Goal: Information Seeking & Learning: Find specific page/section

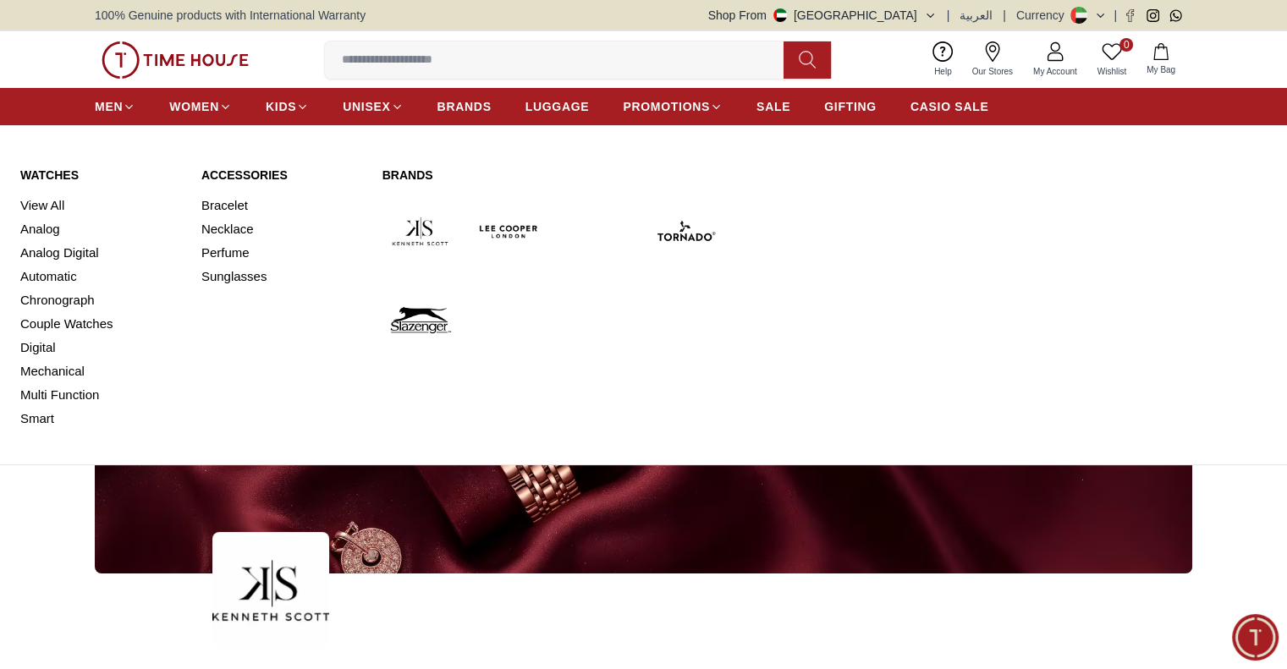
click at [62, 171] on link "Watches" at bounding box center [100, 175] width 161 height 17
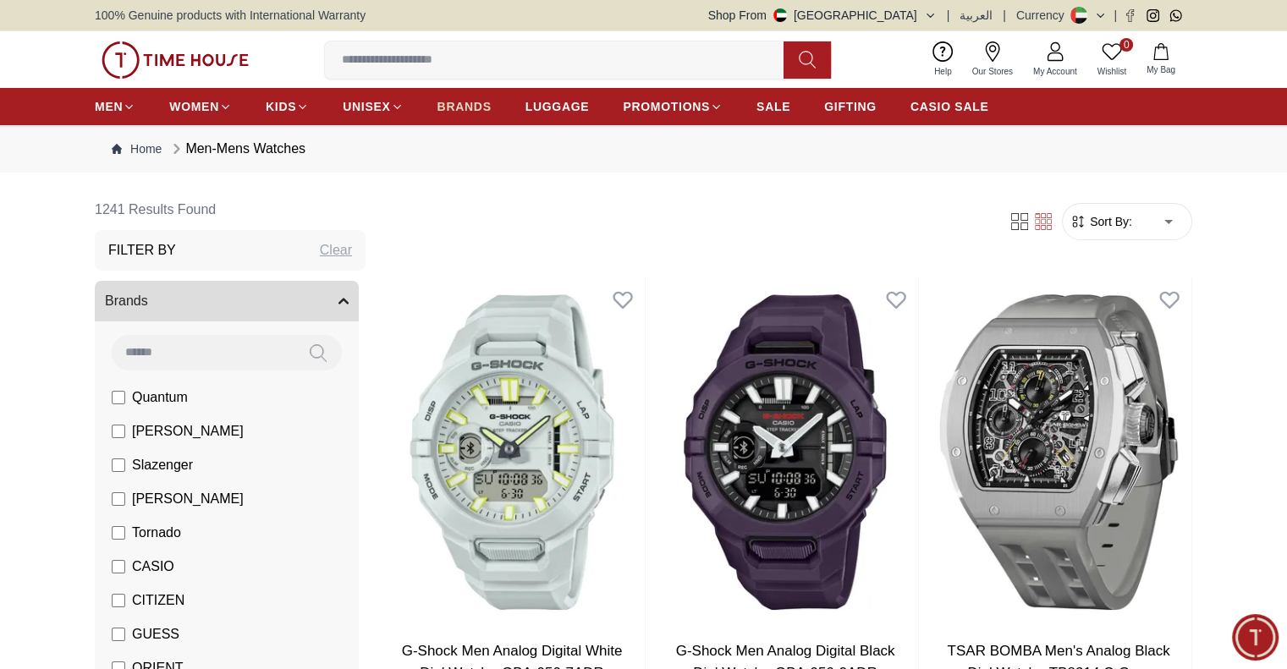
click at [482, 107] on span "BRANDS" at bounding box center [464, 106] width 54 height 17
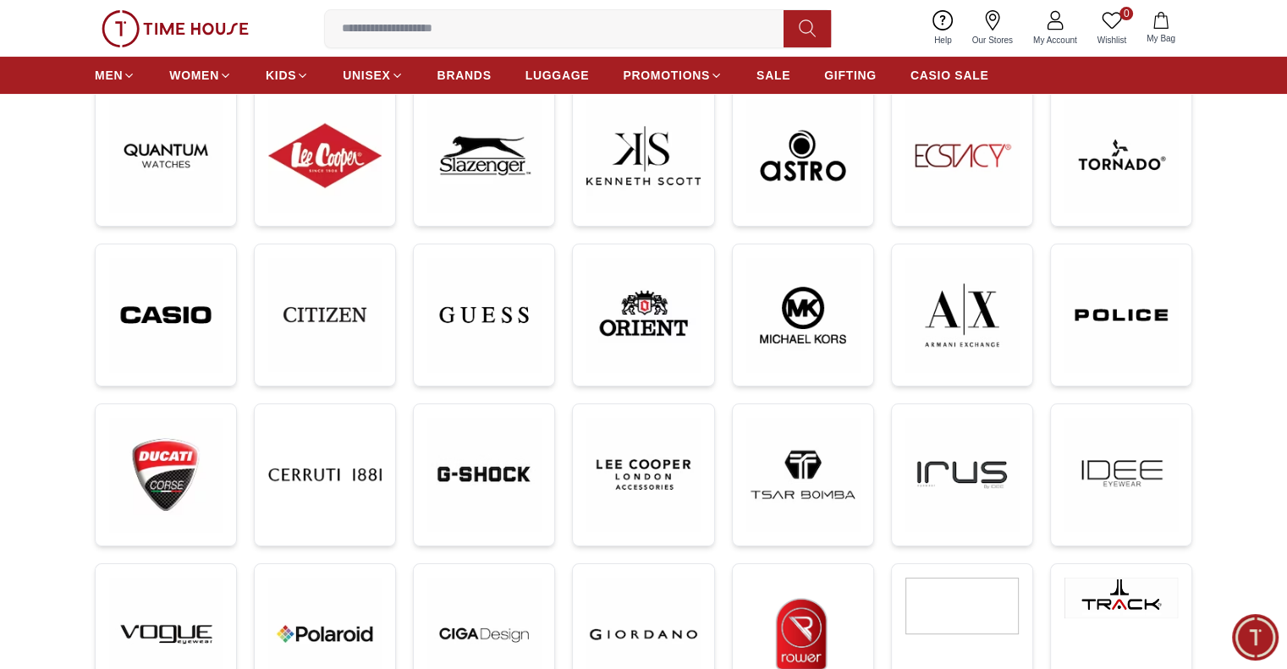
scroll to position [338, 0]
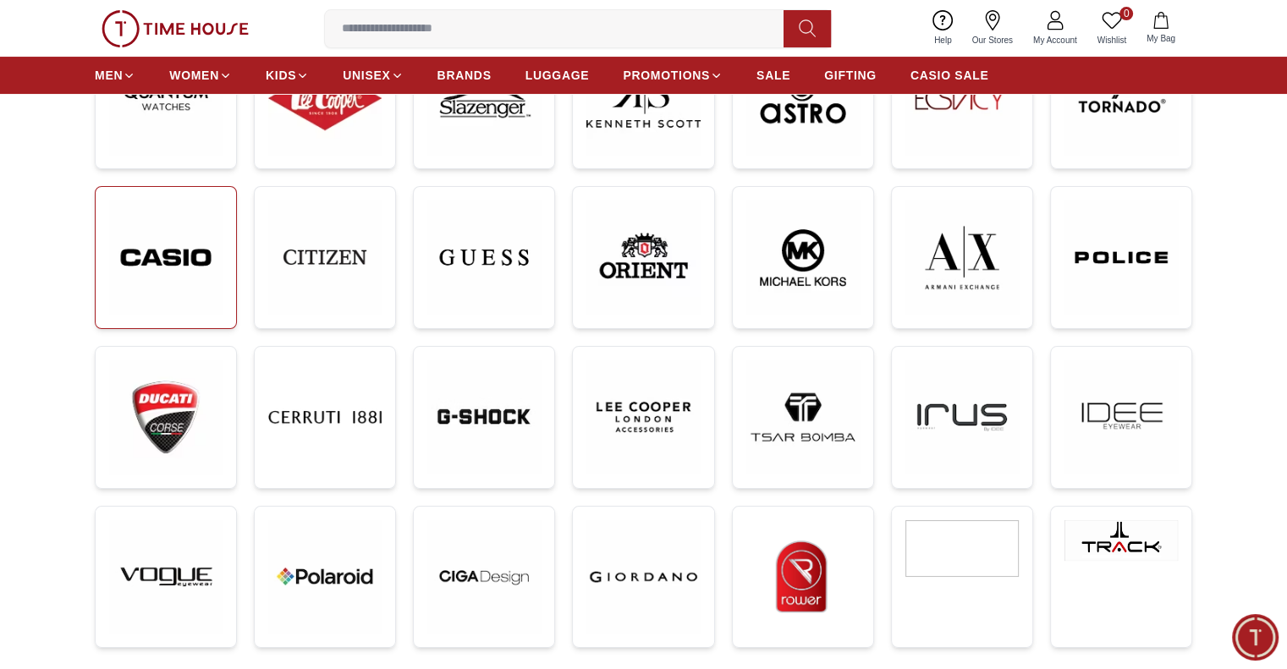
click at [173, 263] on img at bounding box center [165, 257] width 113 height 114
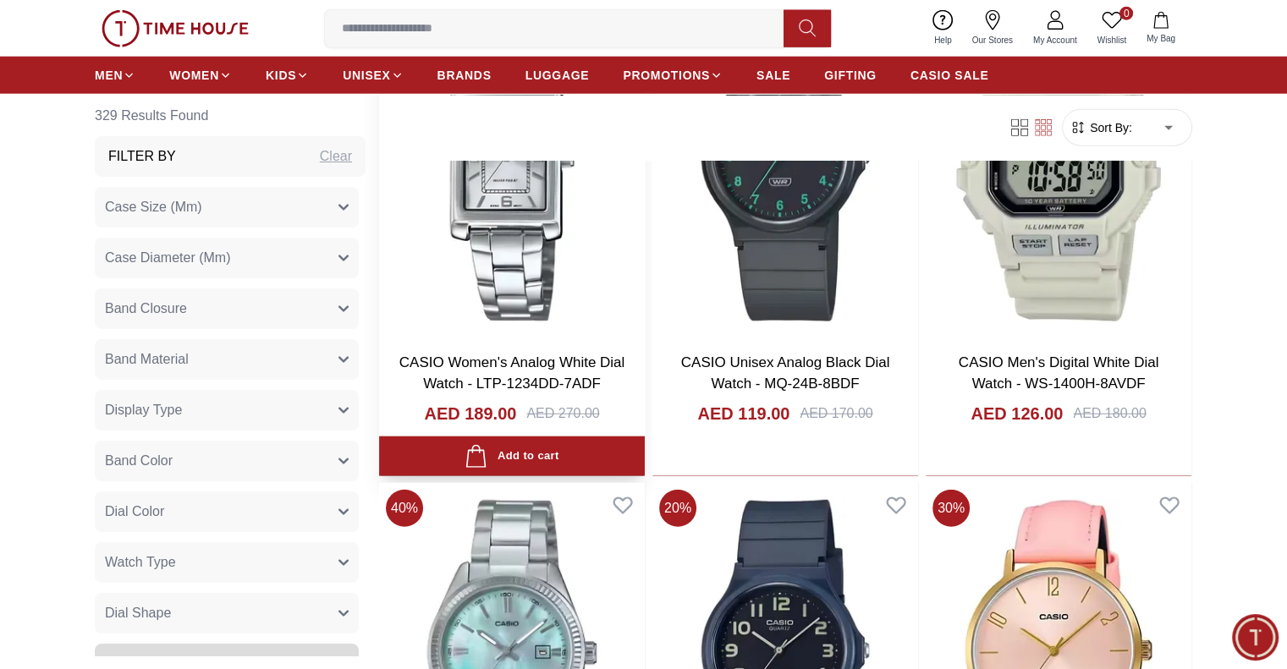
scroll to position [4568, 0]
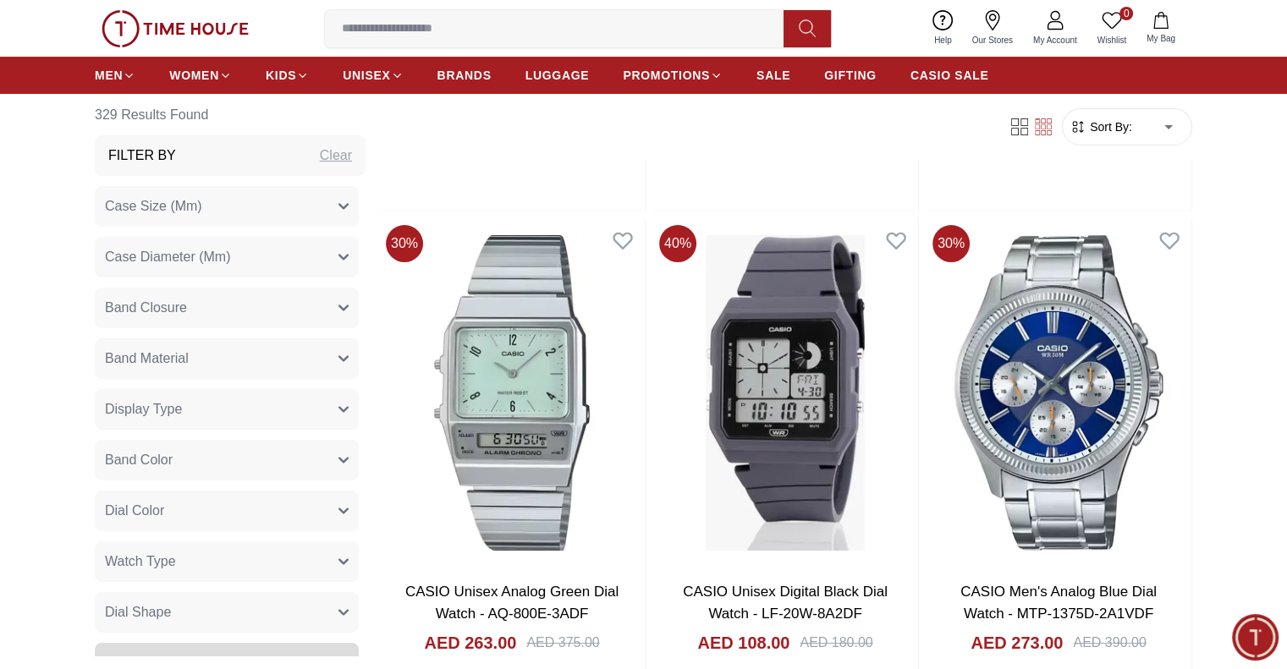
scroll to position [6852, 0]
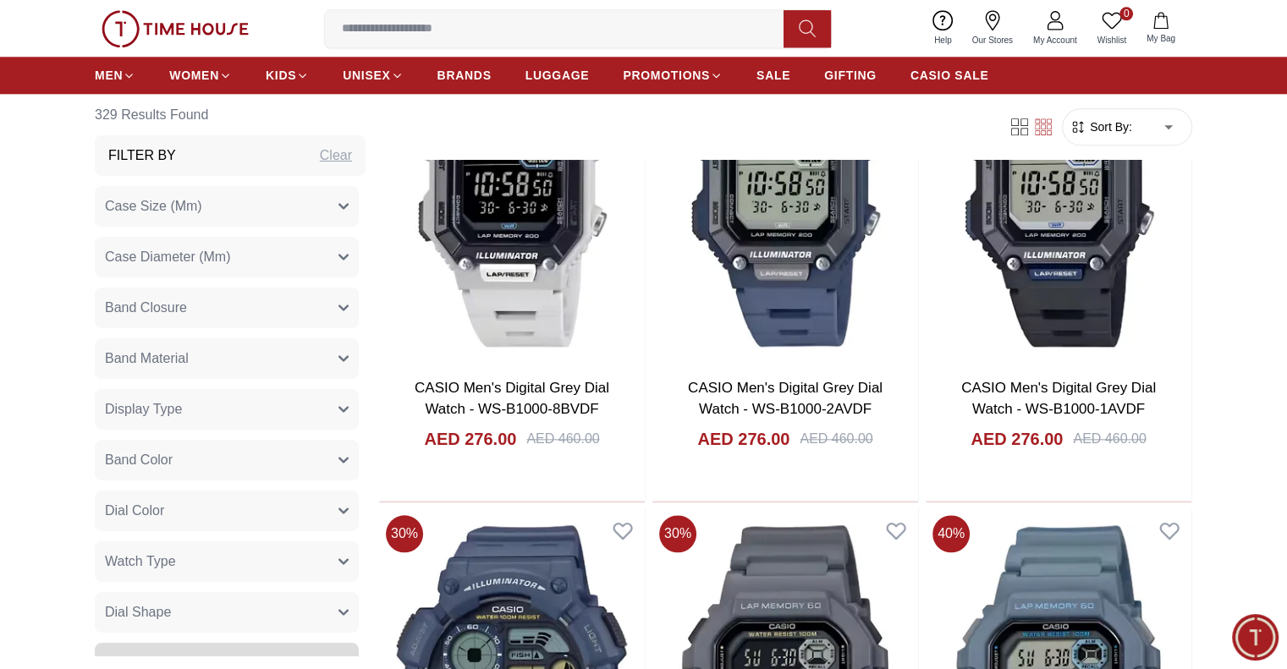
scroll to position [8459, 0]
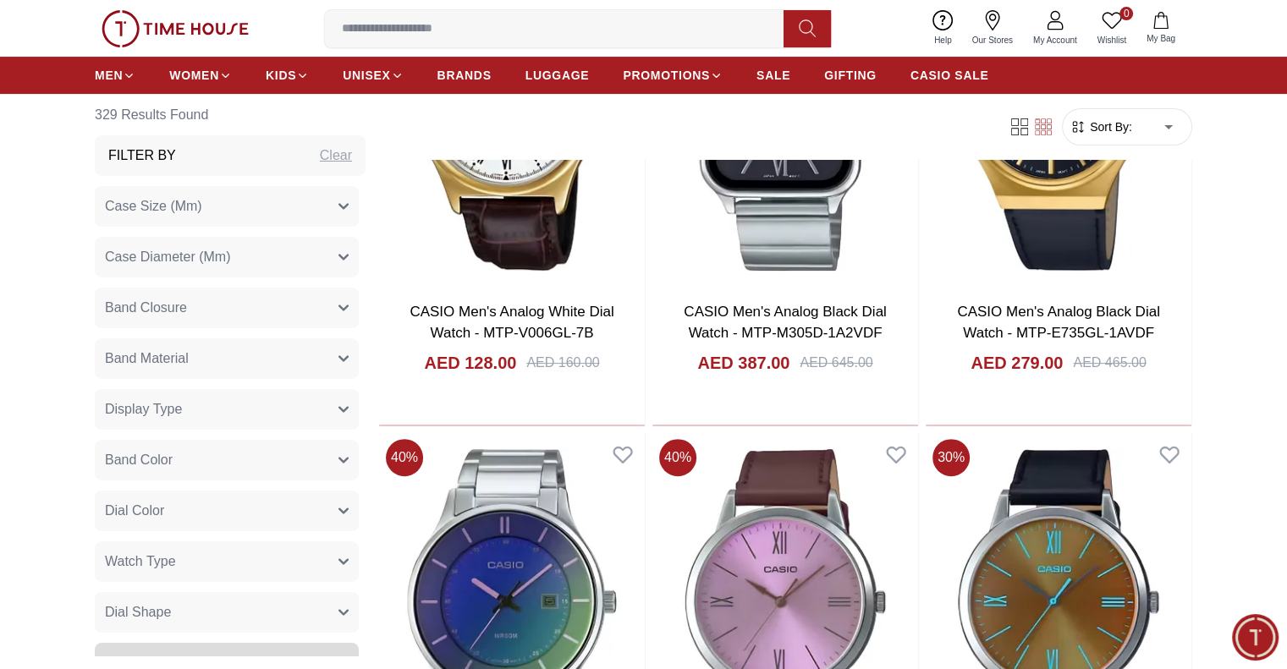
scroll to position [13281, 0]
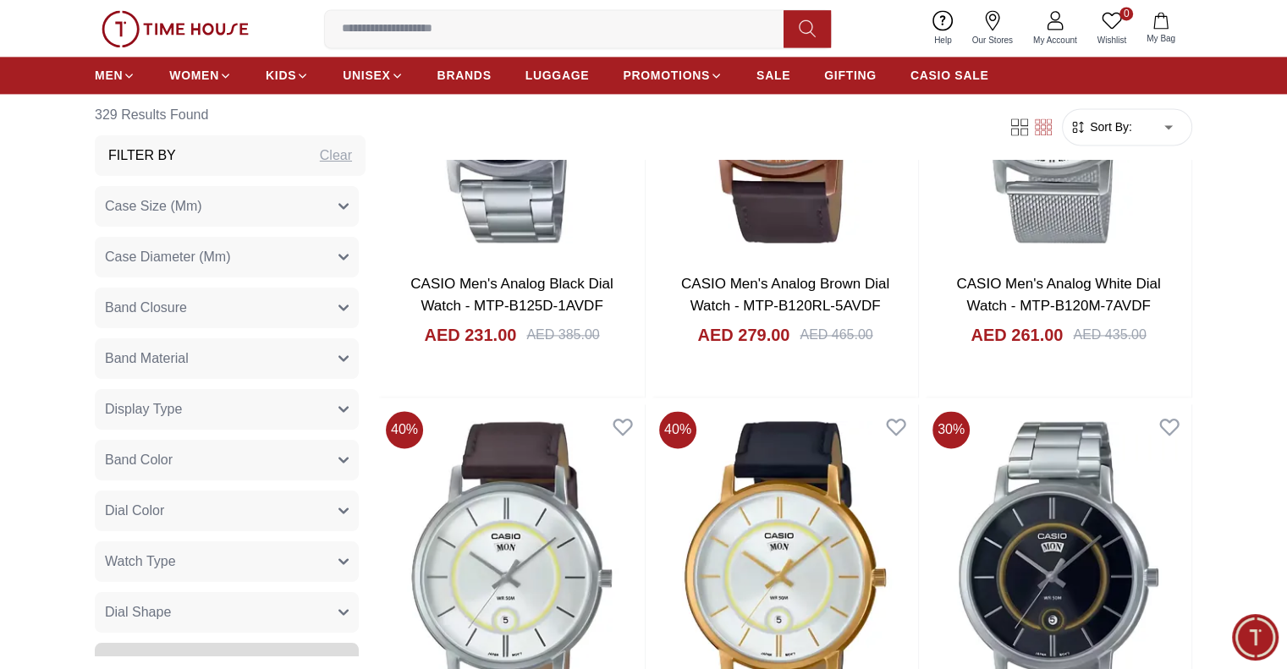
scroll to position [15227, 0]
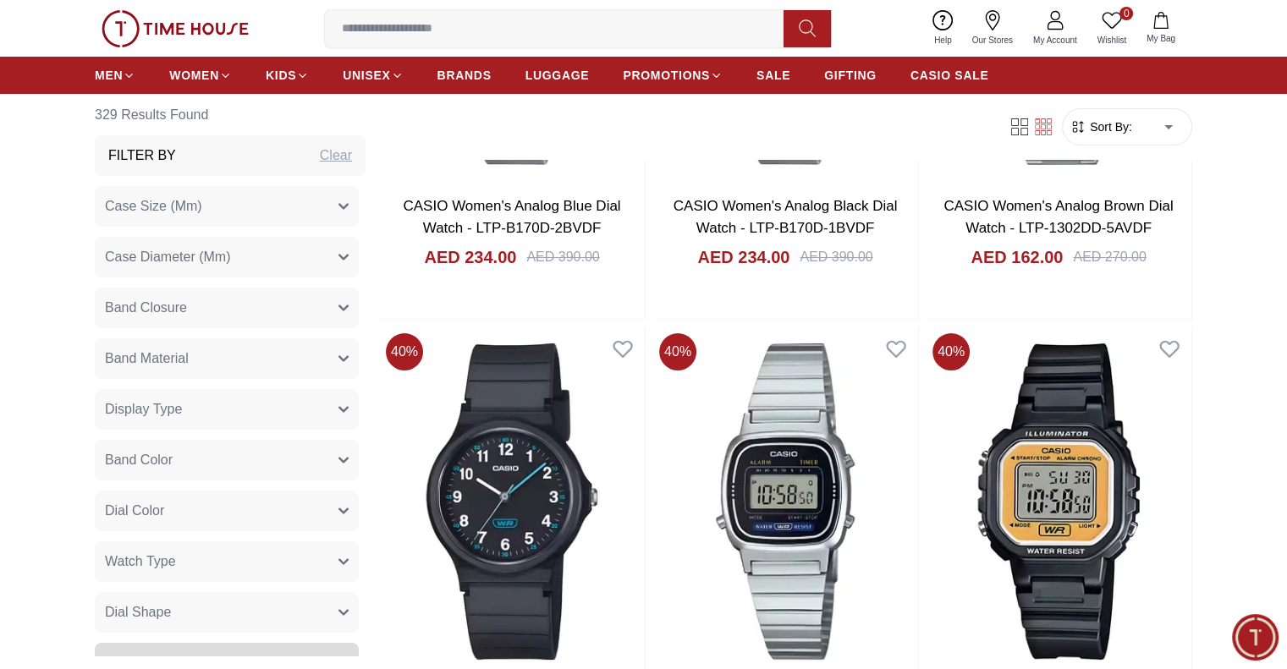
scroll to position [19541, 0]
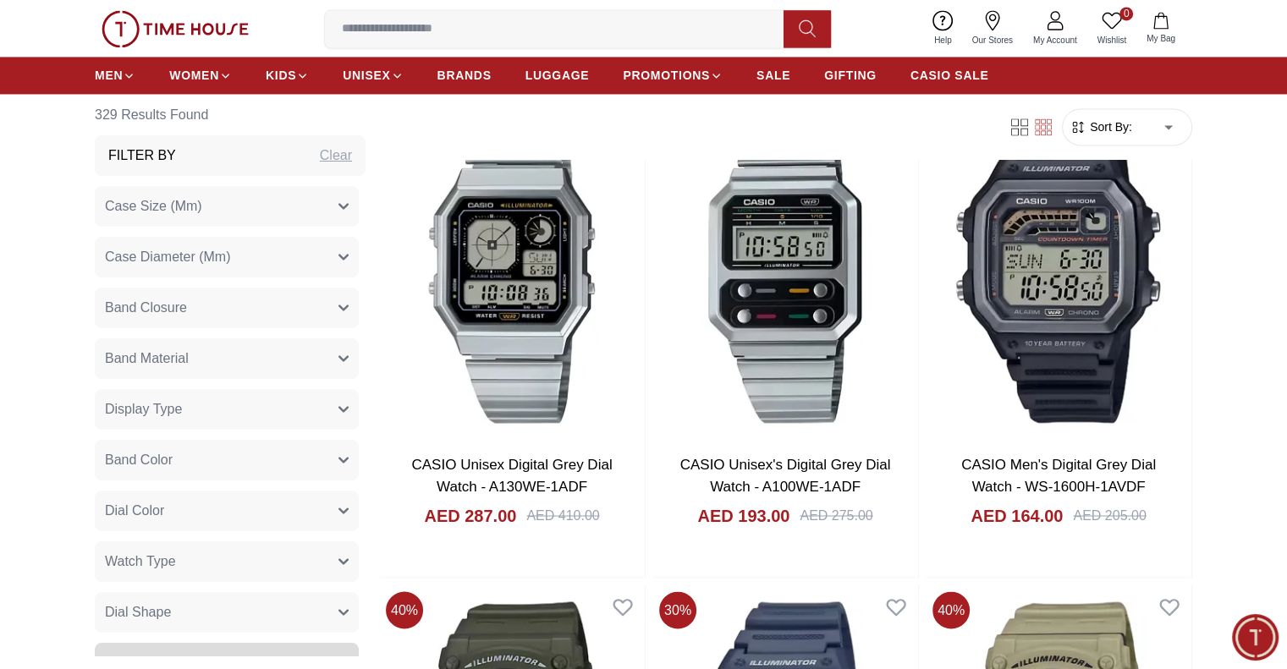
scroll to position [22079, 0]
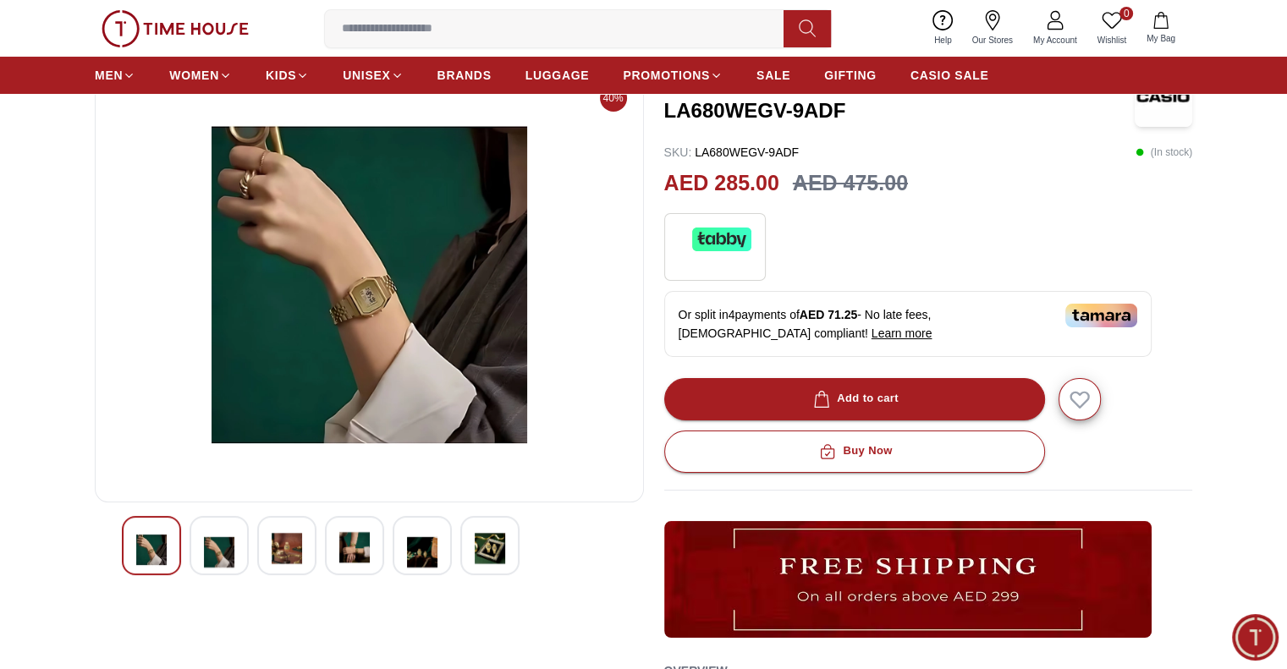
scroll to position [169, 0]
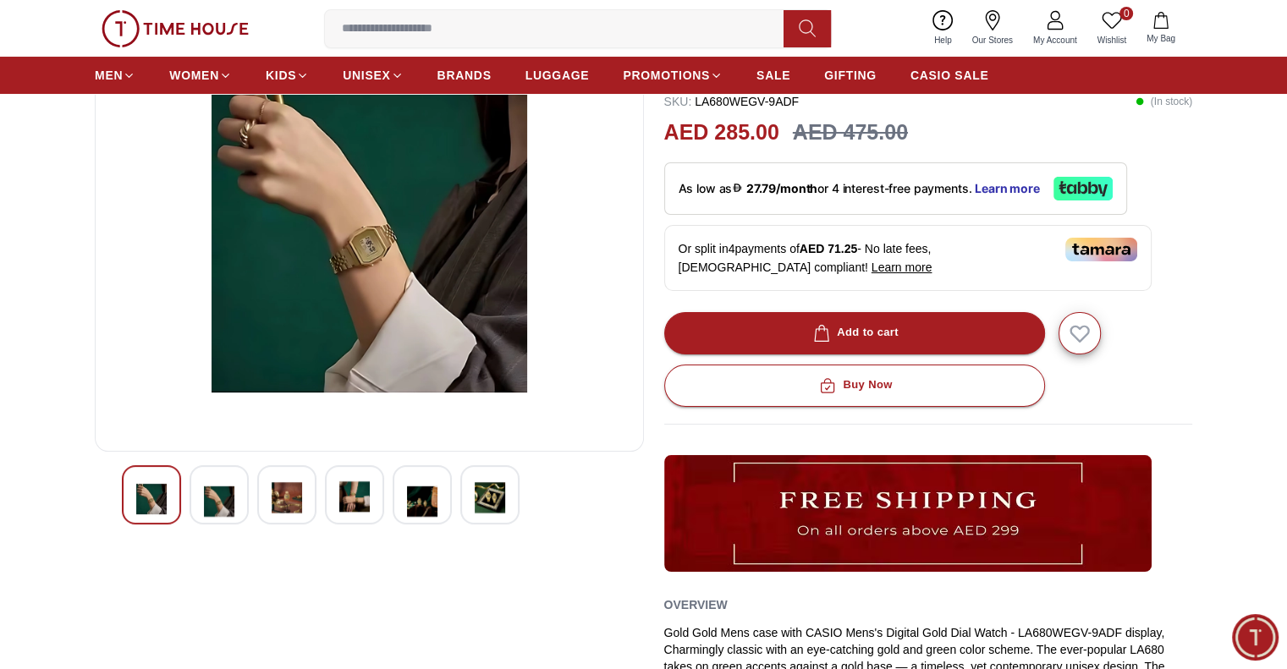
click at [219, 502] on img at bounding box center [219, 499] width 30 height 39
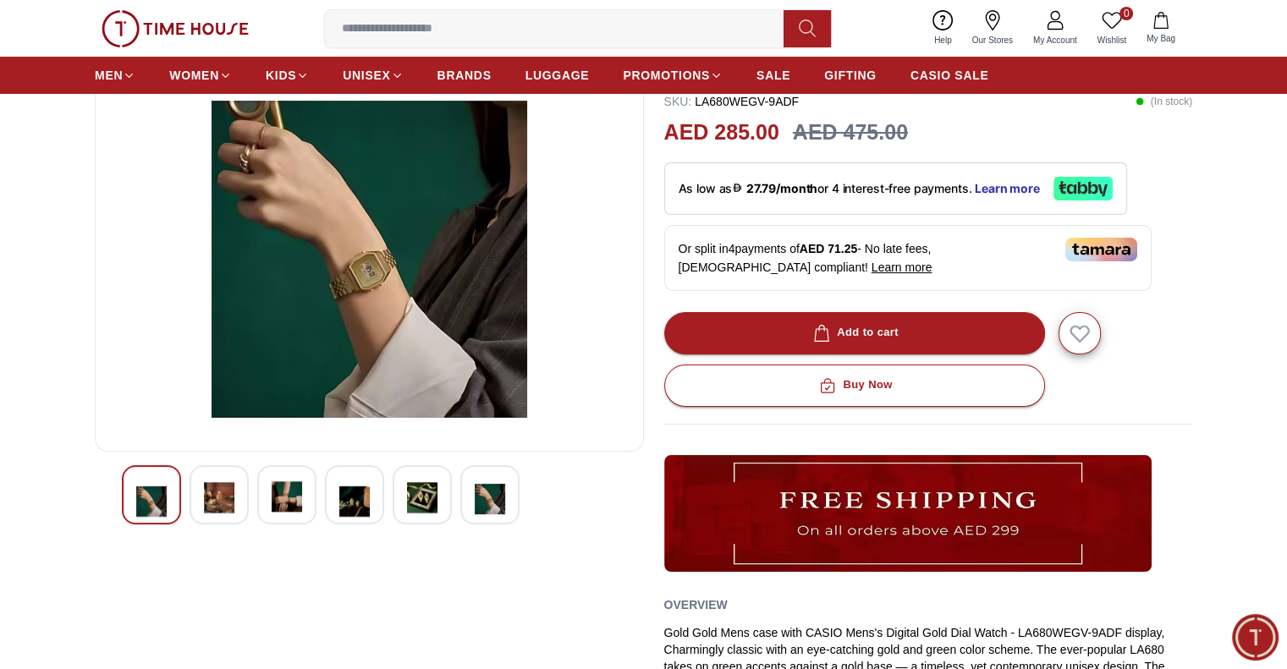
click at [230, 493] on img at bounding box center [219, 499] width 30 height 39
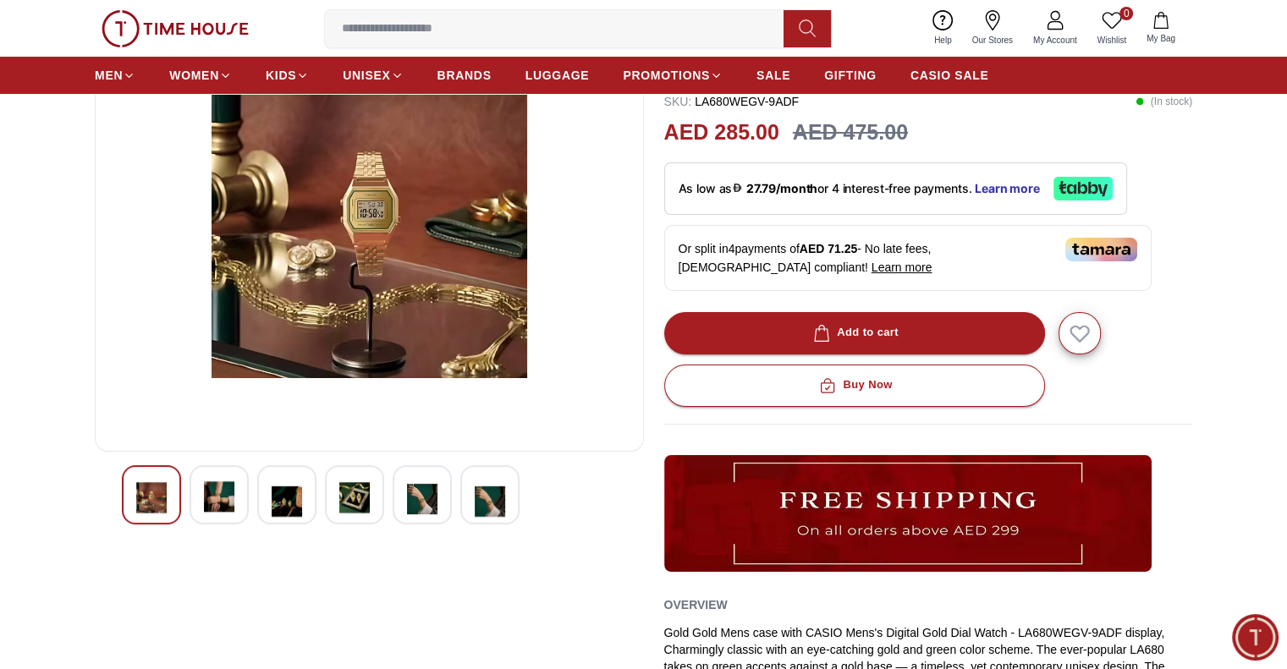
click at [230, 493] on img at bounding box center [219, 499] width 30 height 39
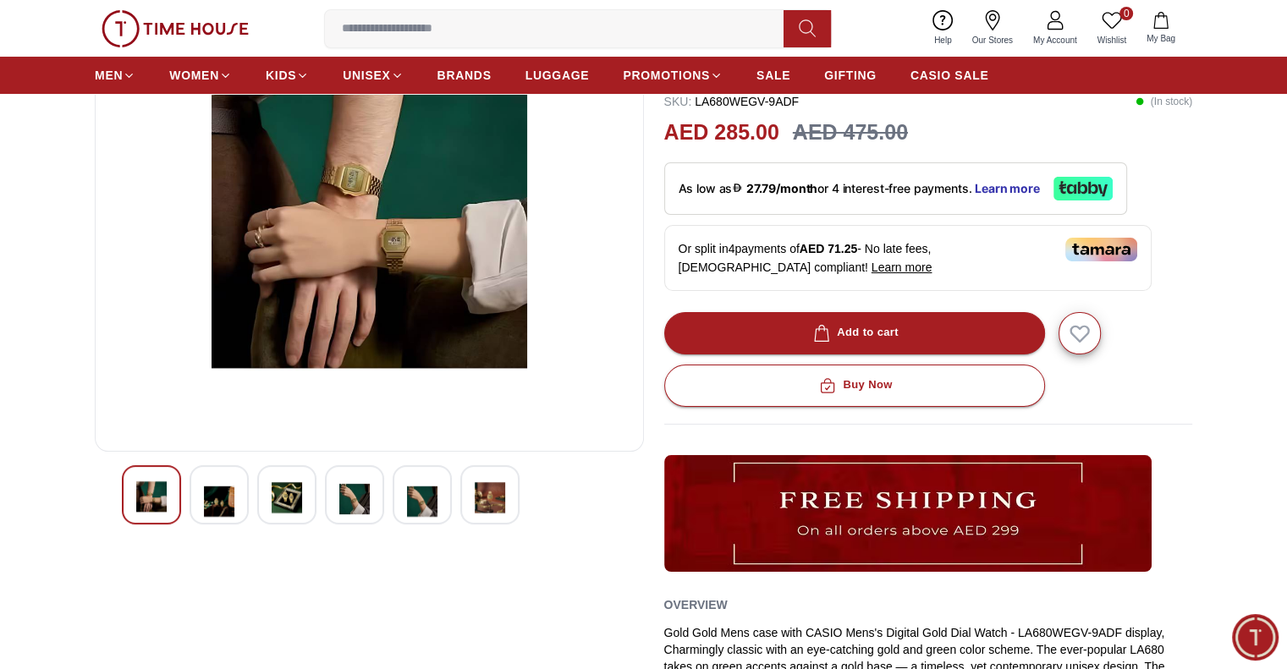
click at [230, 493] on img at bounding box center [219, 499] width 30 height 39
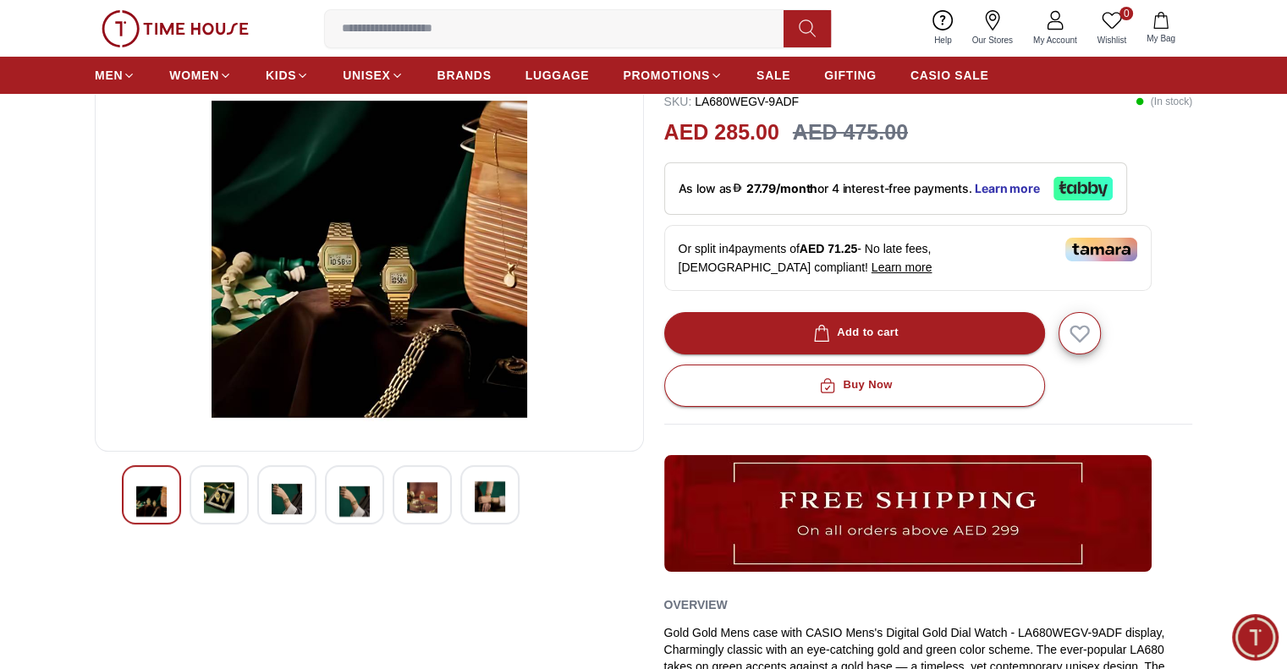
click at [230, 493] on img at bounding box center [219, 499] width 30 height 39
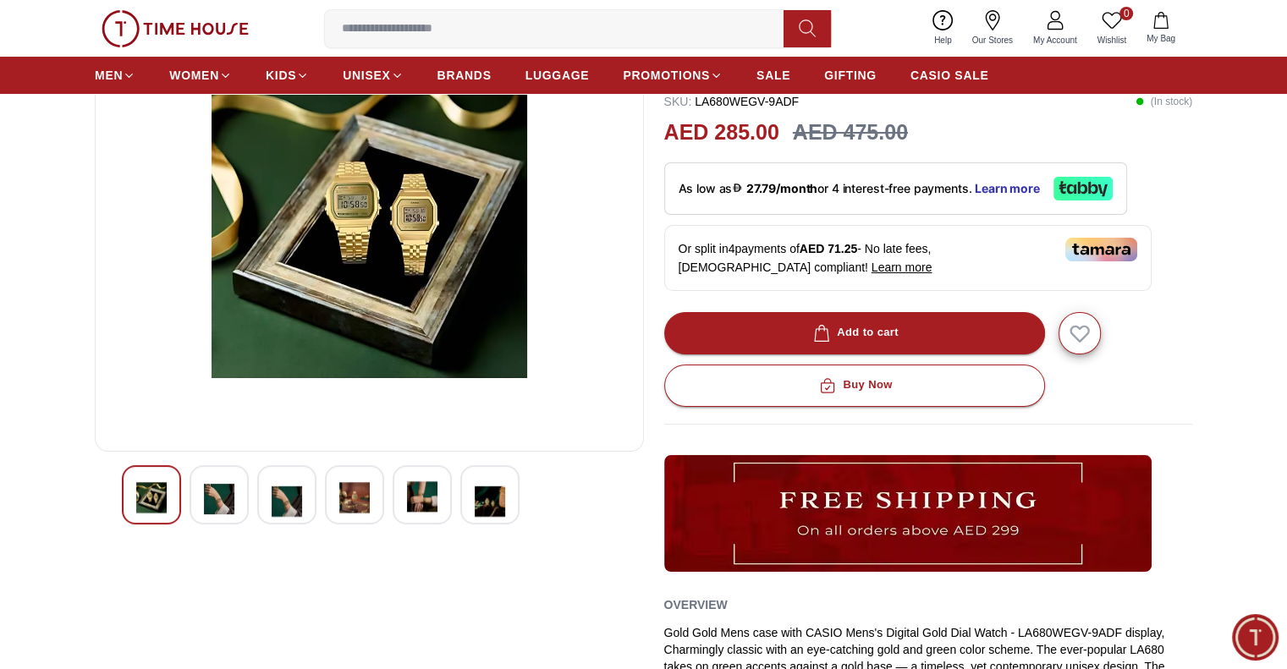
click at [230, 493] on img at bounding box center [219, 499] width 30 height 39
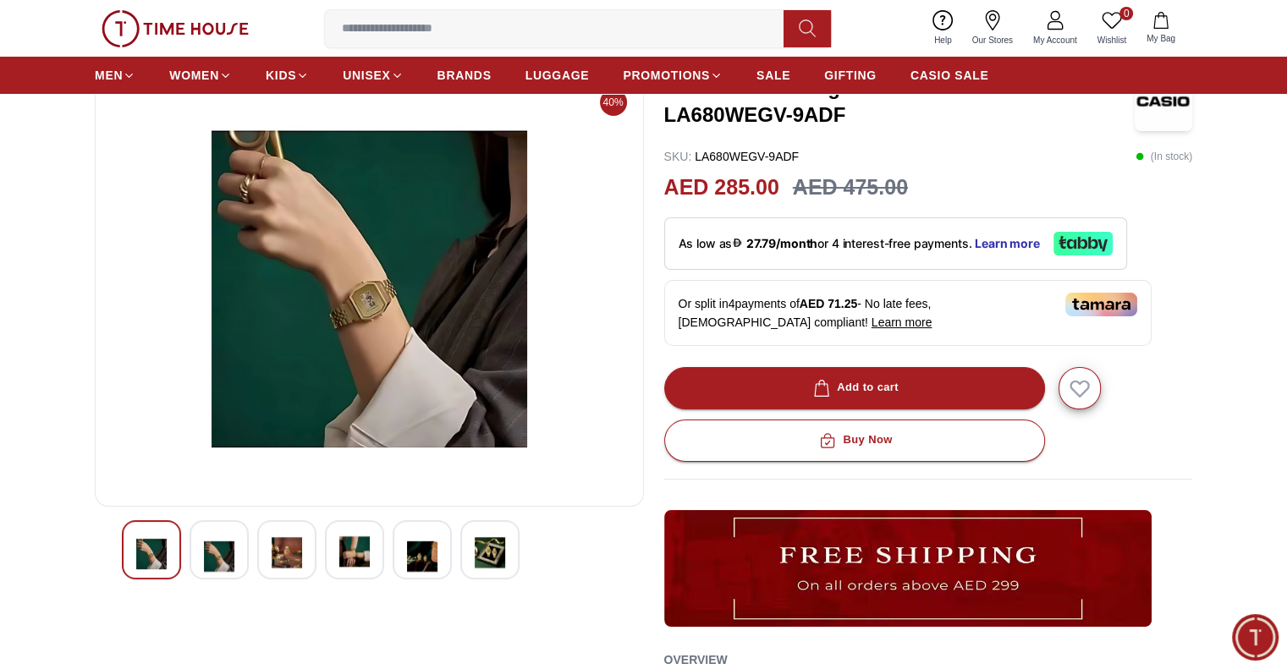
scroll to position [254, 0]
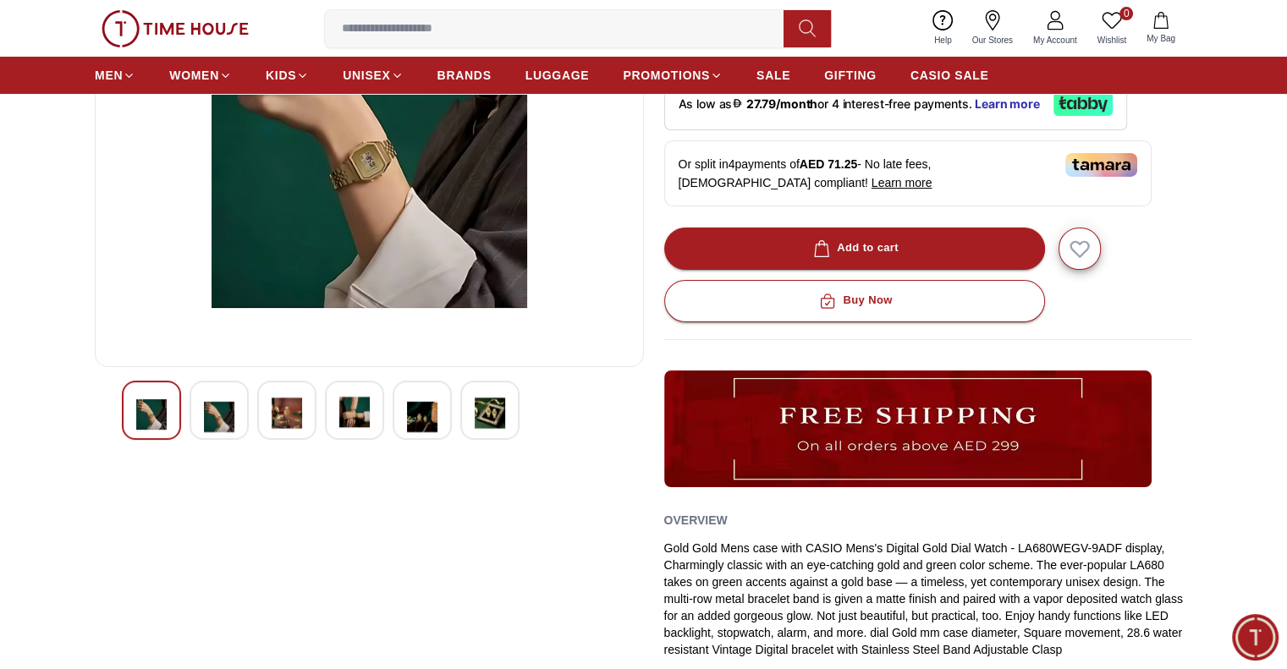
click at [202, 413] on div at bounding box center [218, 410] width 59 height 59
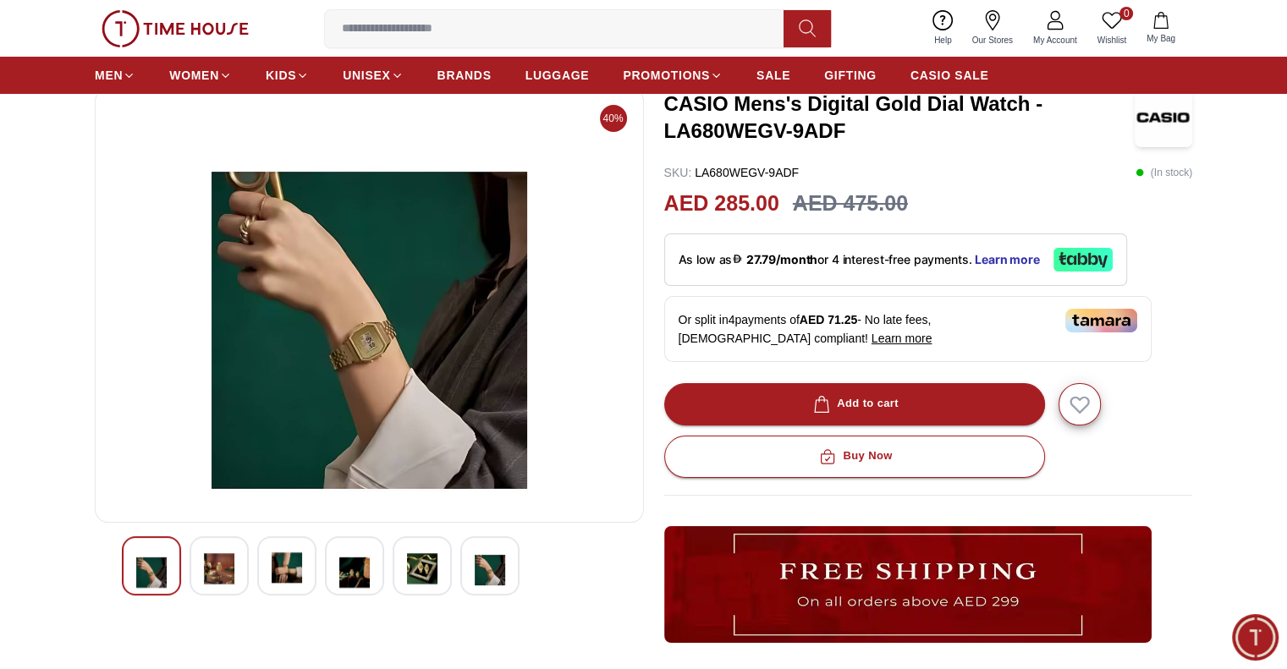
scroll to position [0, 0]
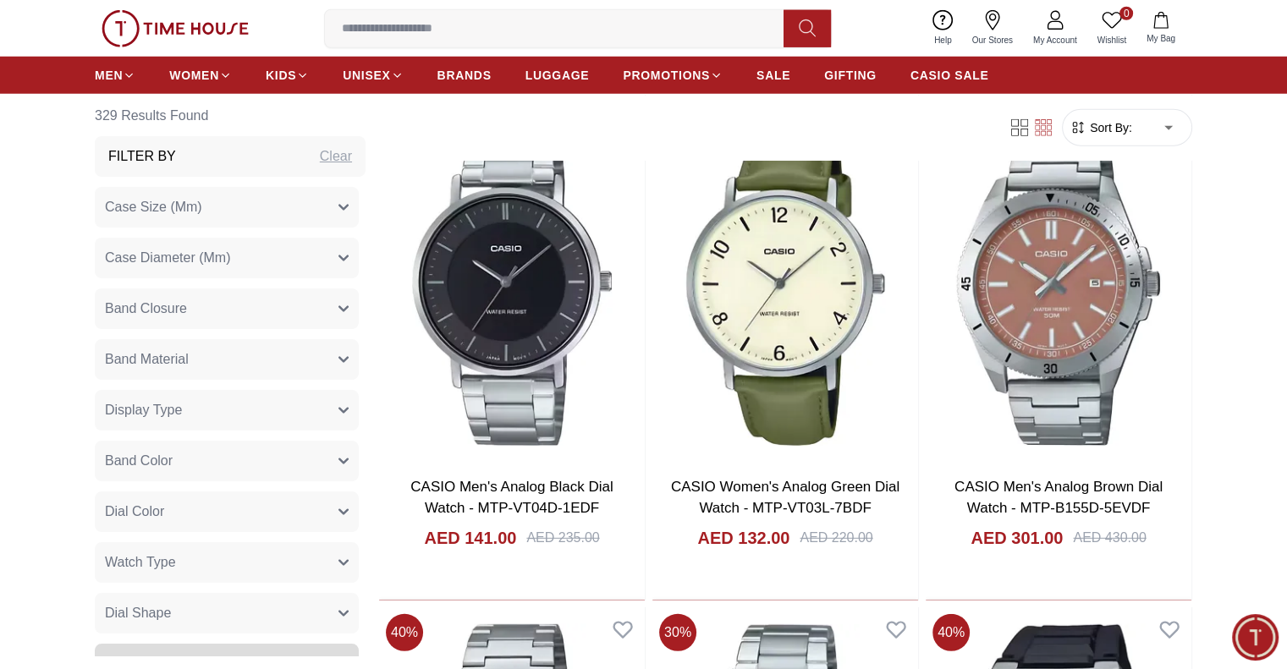
scroll to position [24126, 0]
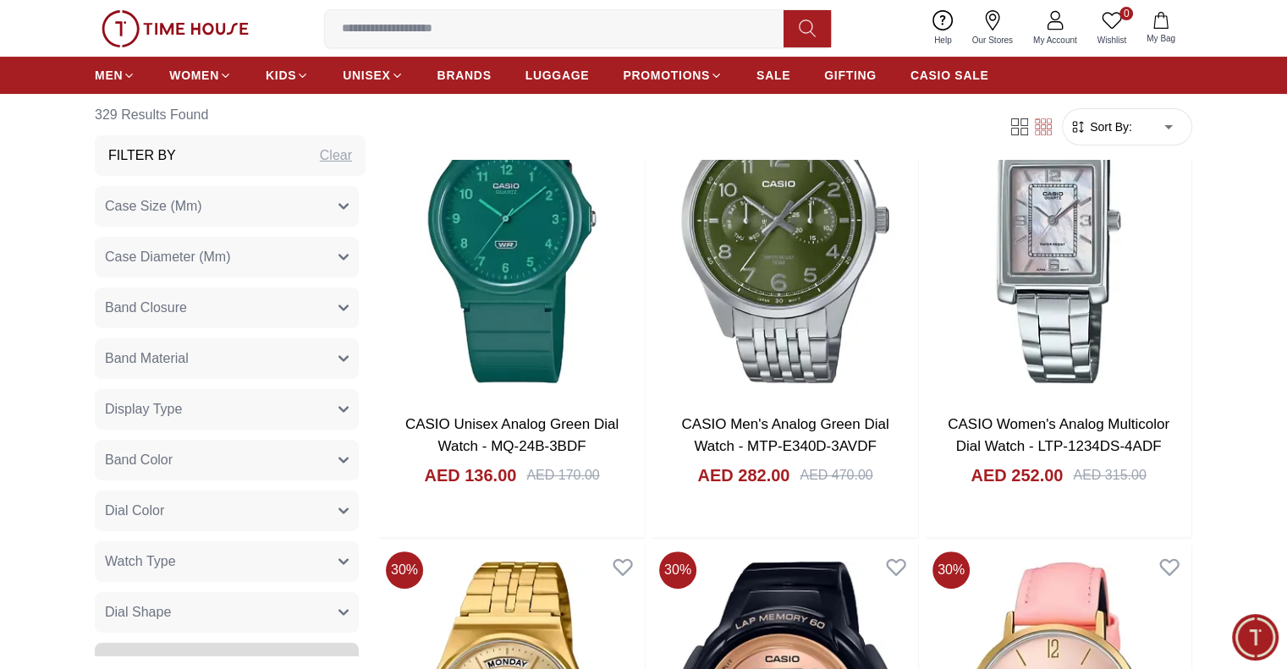
scroll to position [26072, 0]
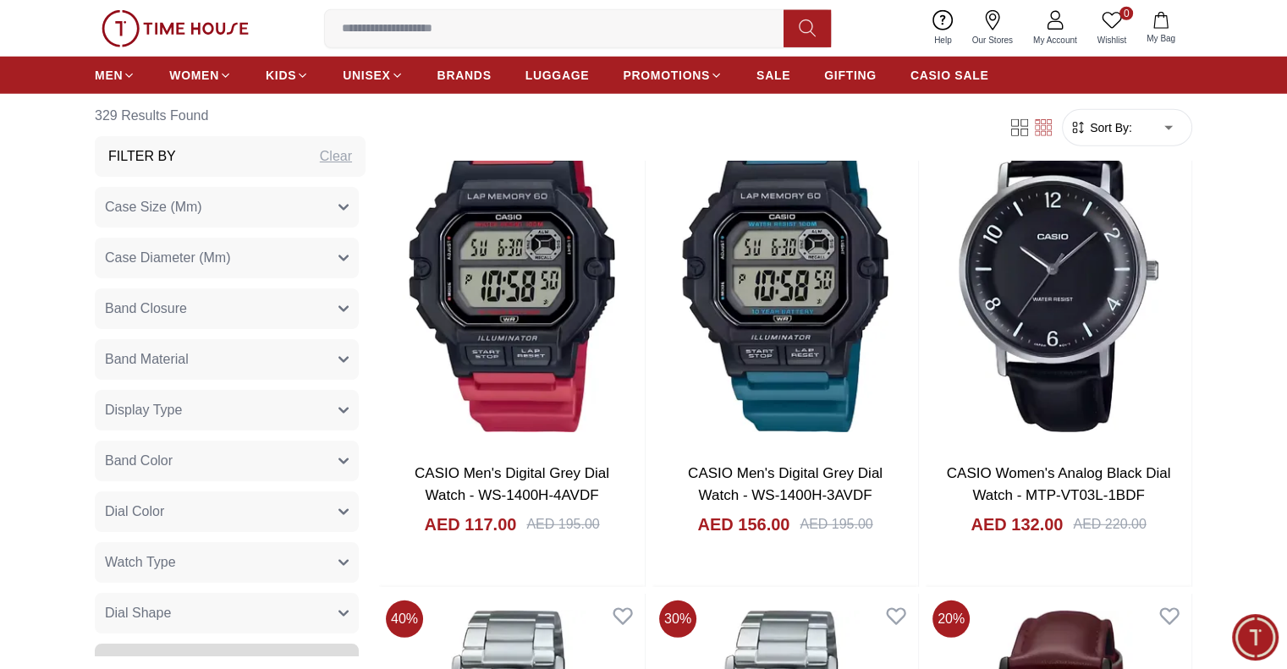
scroll to position [30471, 0]
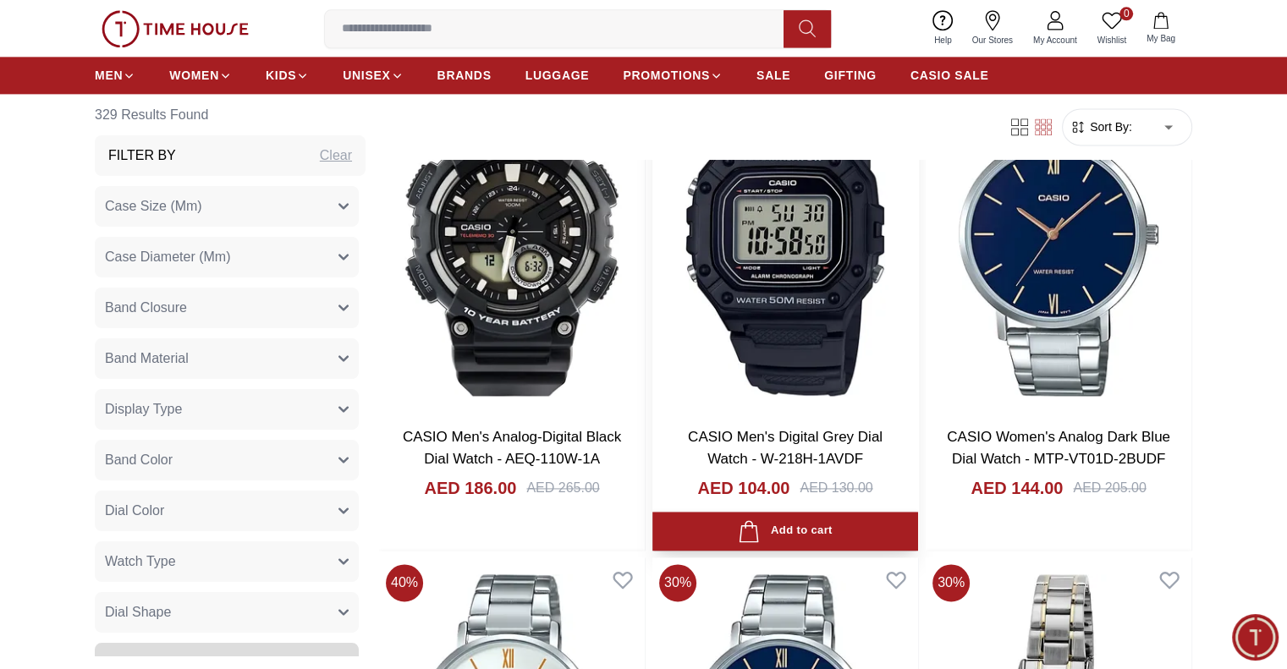
scroll to position [2538, 0]
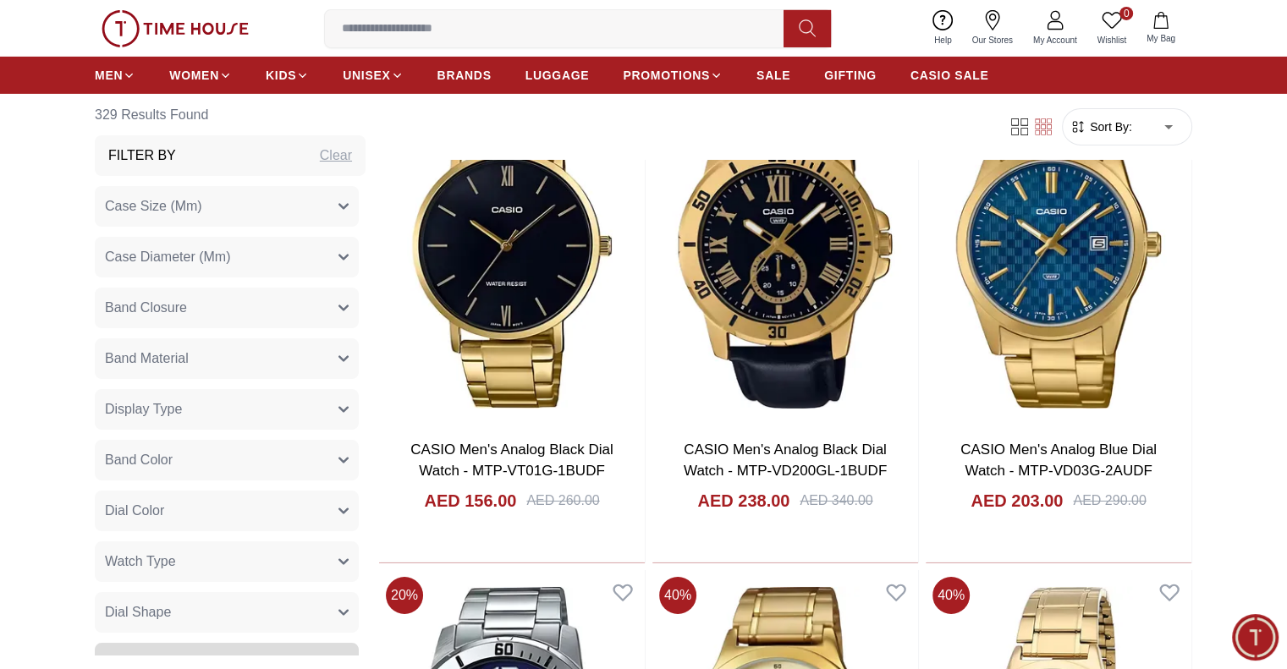
scroll to position [12520, 0]
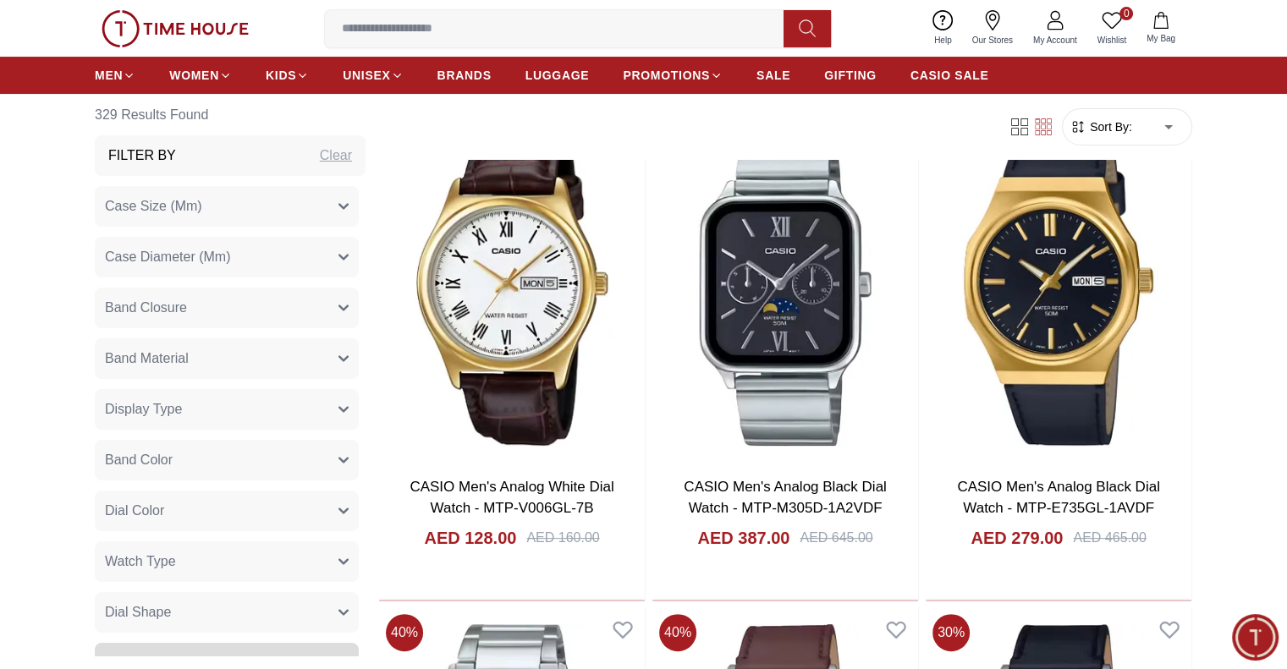
scroll to position [13281, 0]
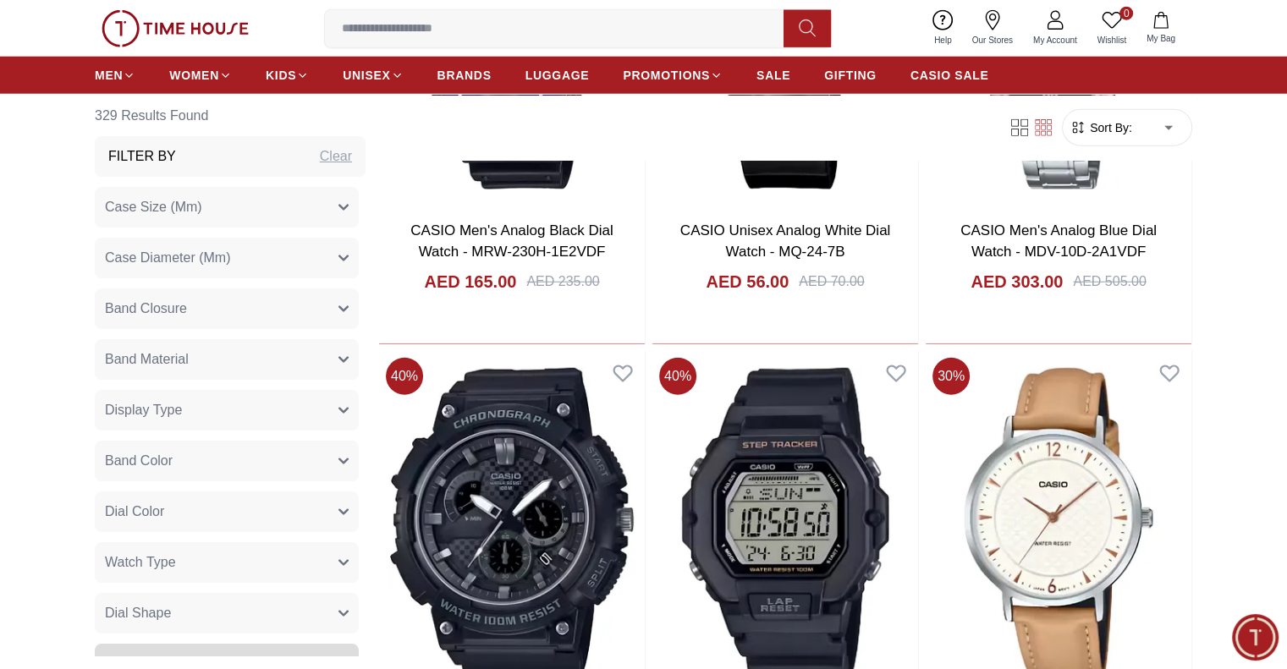
scroll to position [17680, 0]
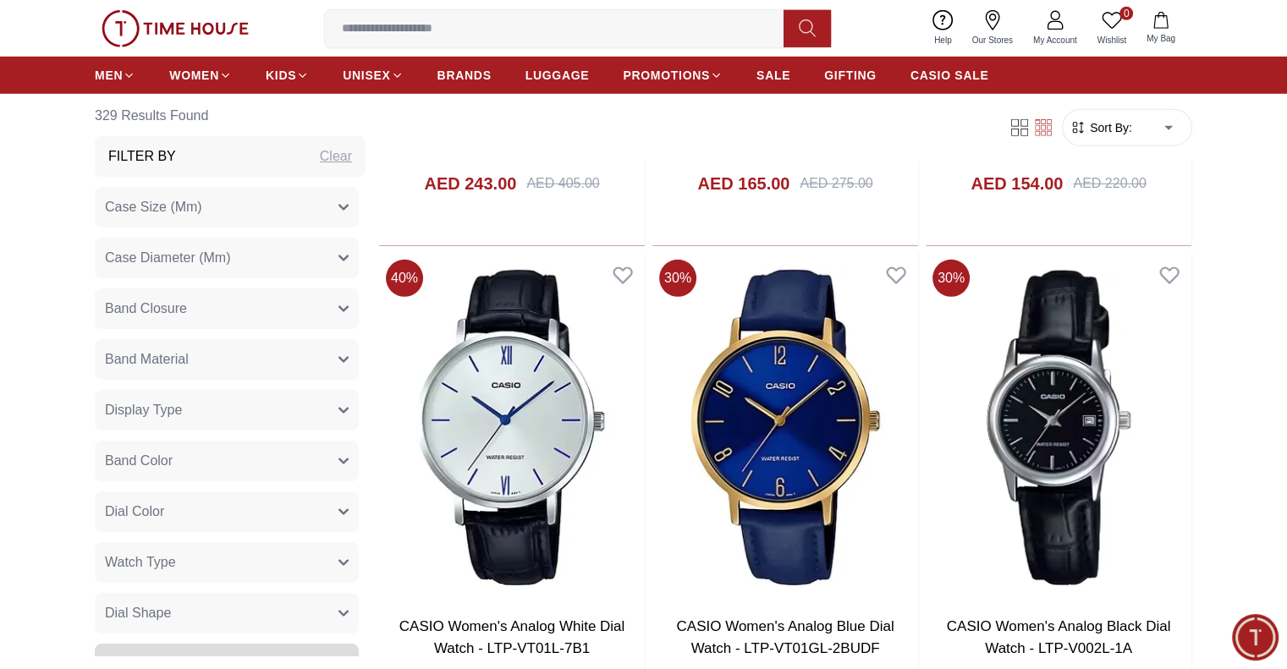
scroll to position [18103, 0]
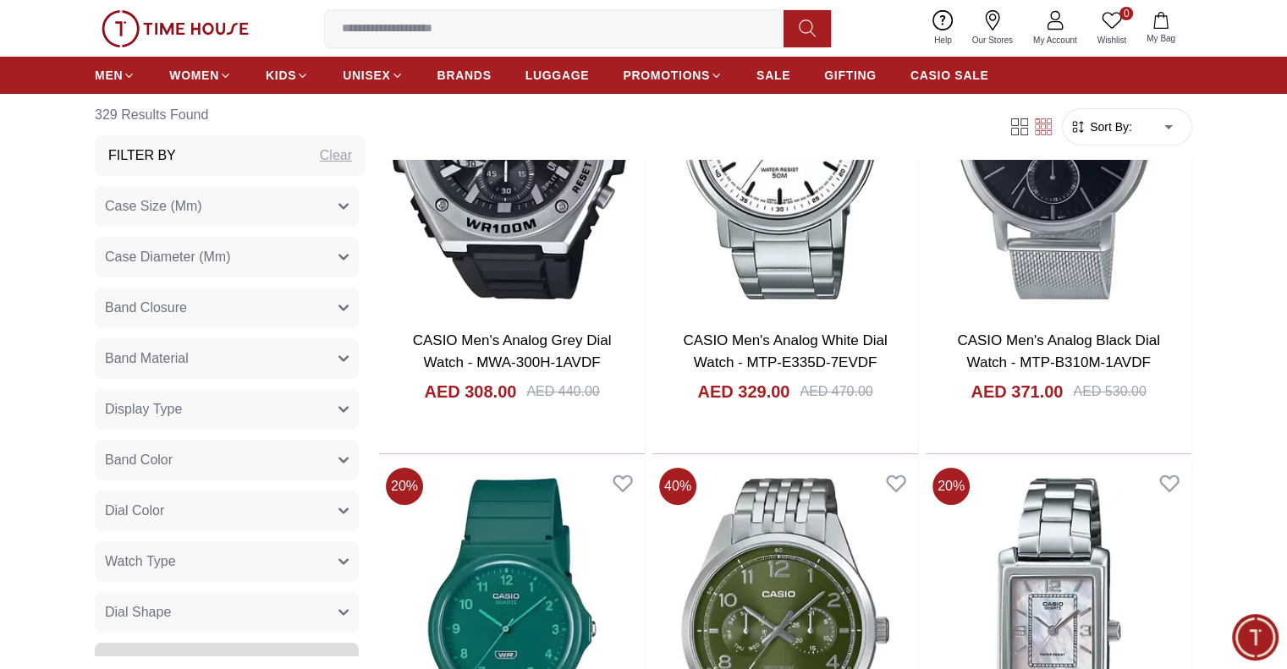
scroll to position [25780, 0]
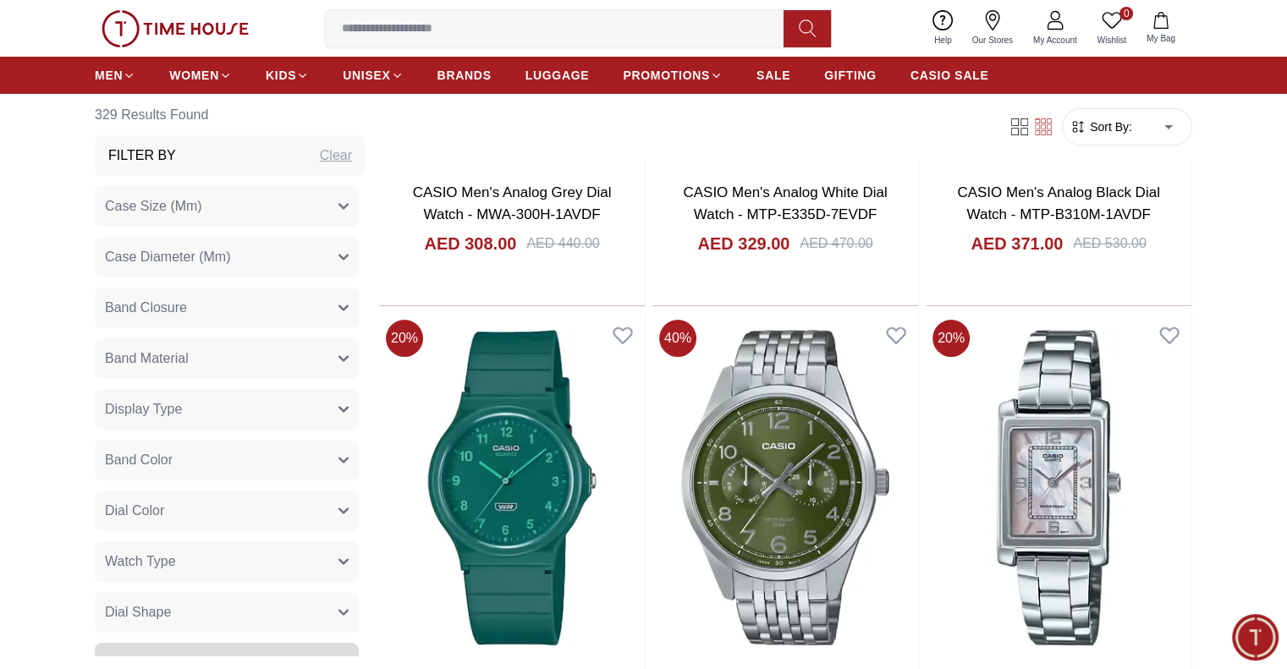
scroll to position [25970, 0]
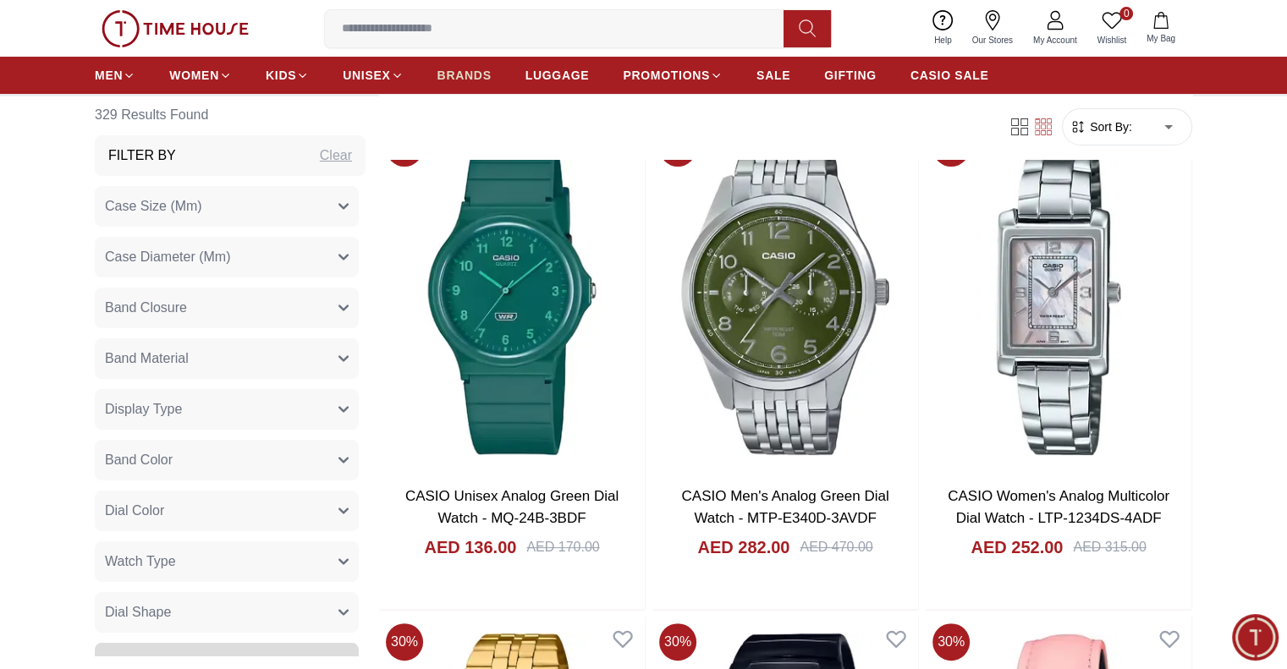
click at [458, 76] on span "BRANDS" at bounding box center [464, 75] width 54 height 17
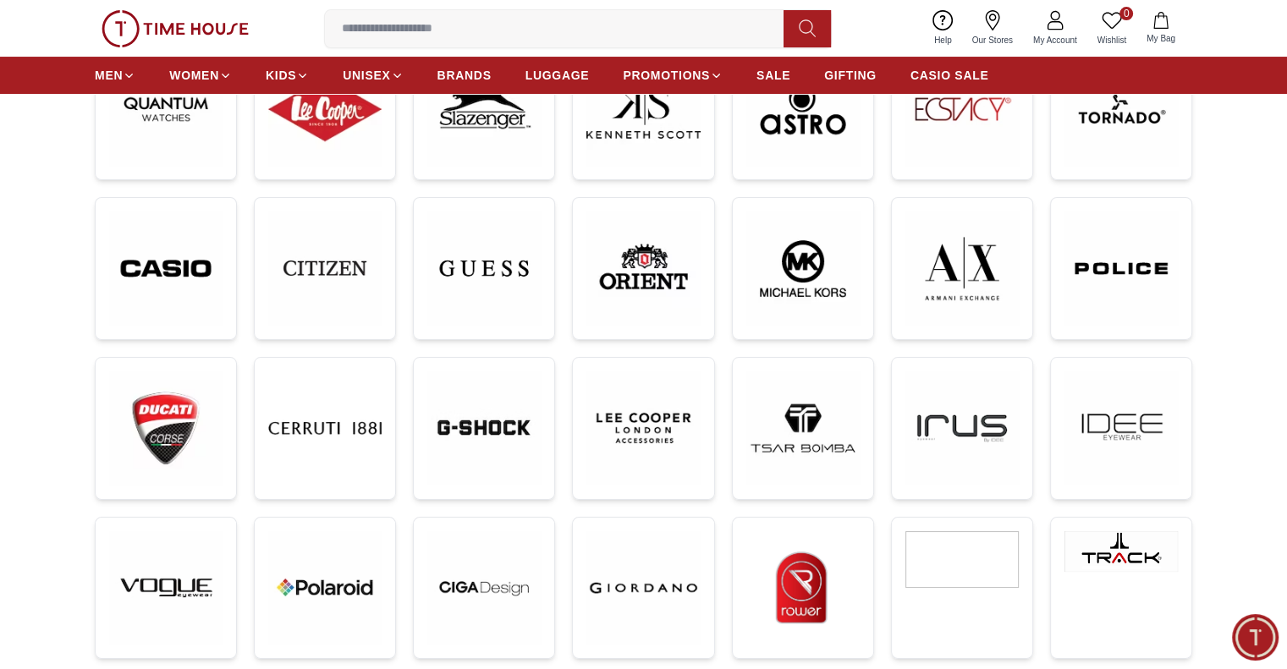
scroll to position [338, 0]
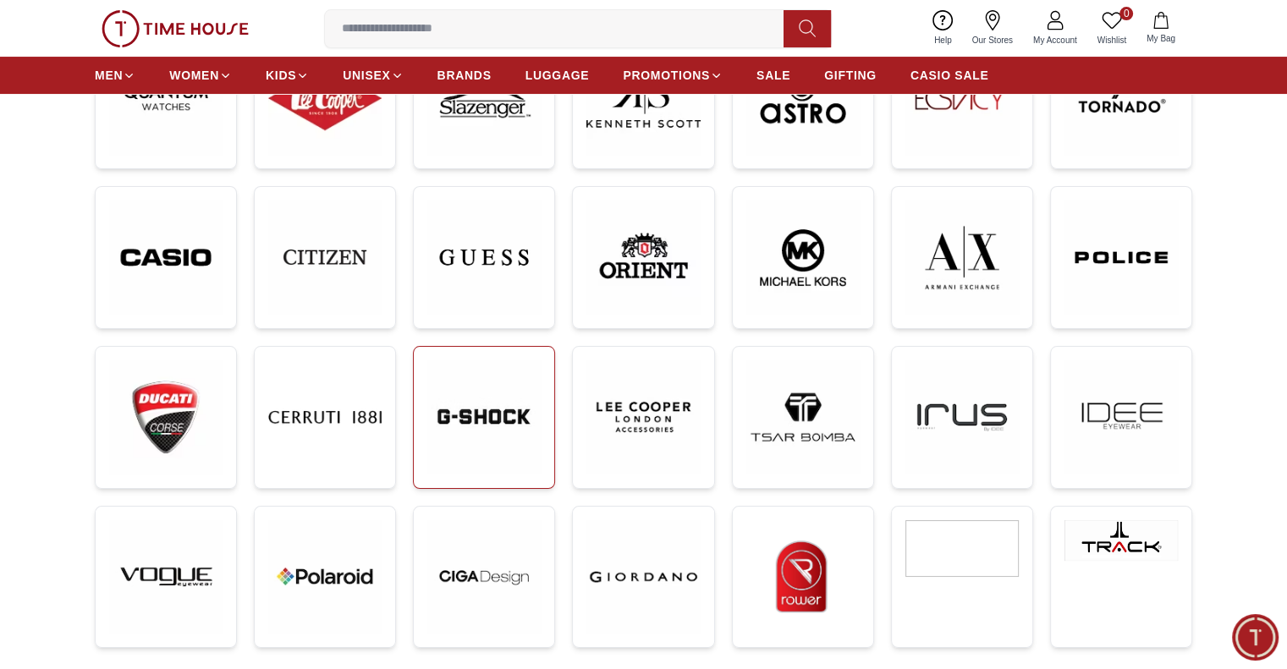
click at [517, 453] on img at bounding box center [483, 416] width 113 height 113
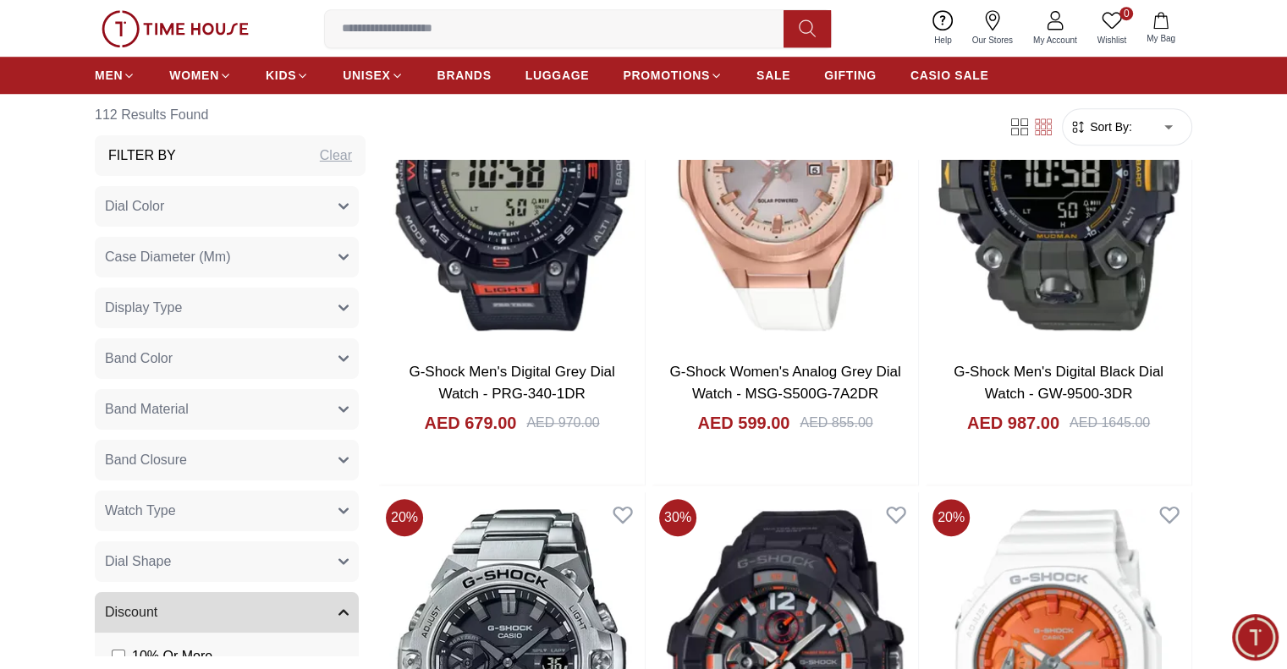
scroll to position [1523, 0]
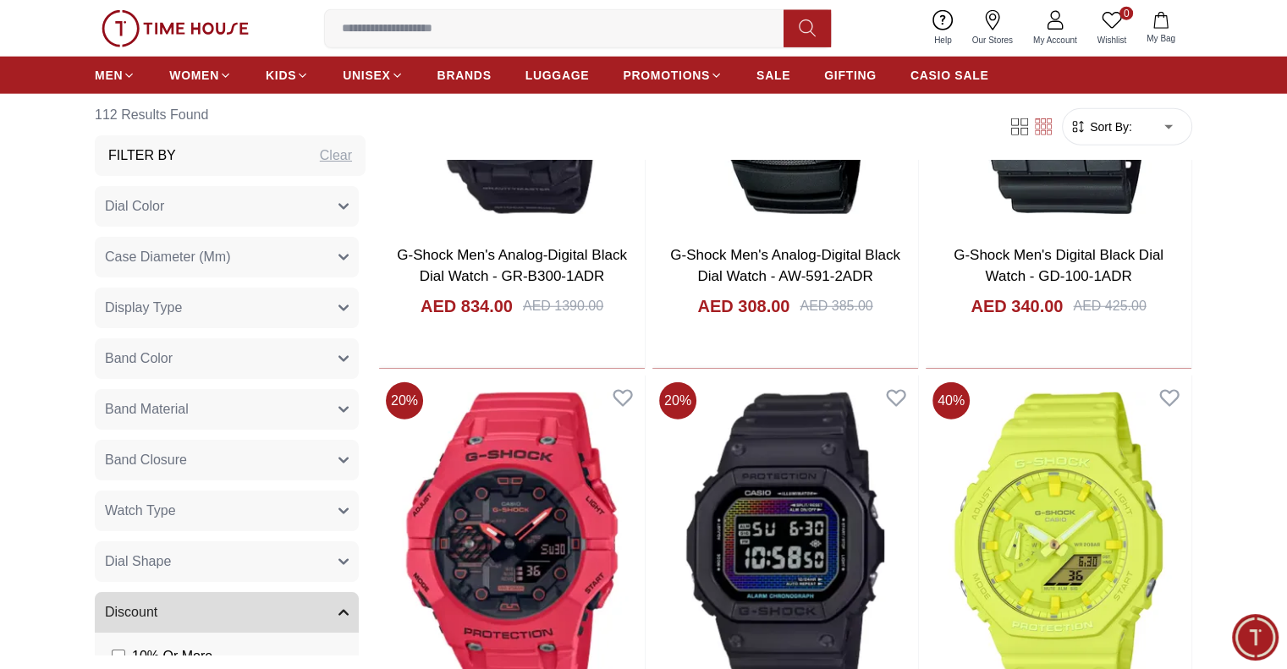
scroll to position [4568, 0]
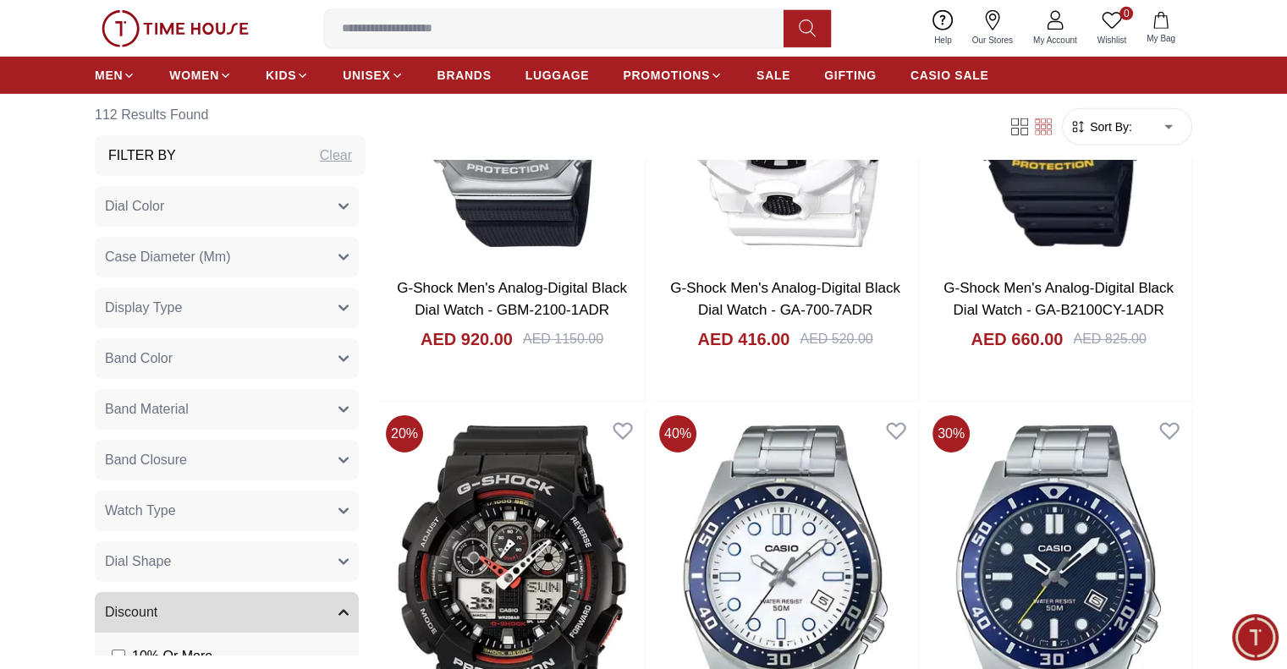
scroll to position [5414, 0]
click at [574, 41] on input at bounding box center [561, 29] width 472 height 34
paste input "**********"
type input "**********"
